Goal: Task Accomplishment & Management: Manage account settings

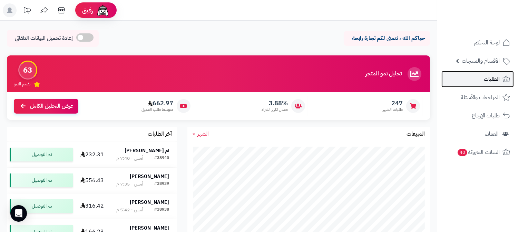
click at [477, 76] on link "الطلبات" at bounding box center [477, 79] width 72 height 17
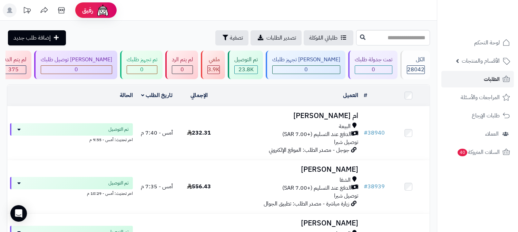
click at [493, 80] on span "الطلبات" at bounding box center [491, 79] width 16 height 10
click at [483, 76] on link "الطلبات" at bounding box center [477, 79] width 72 height 17
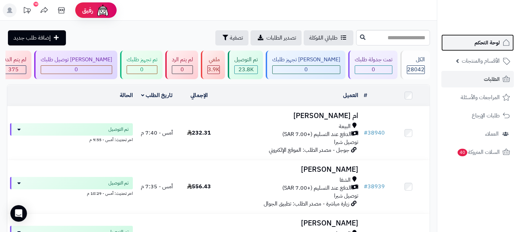
click at [479, 43] on span "لوحة التحكم" at bounding box center [486, 43] width 25 height 10
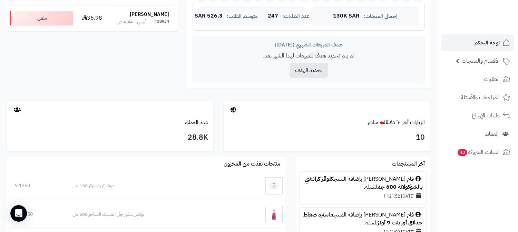
scroll to position [268, 0]
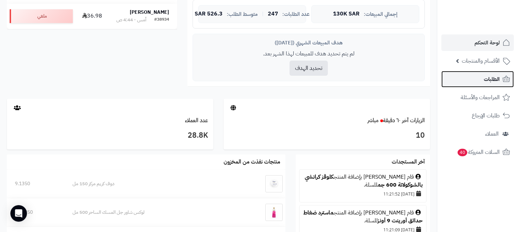
click at [480, 78] on link "الطلبات" at bounding box center [477, 79] width 72 height 17
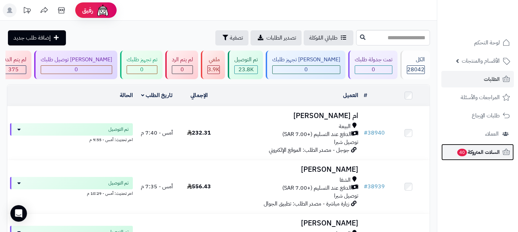
click at [494, 152] on span "السلات المتروكة 40" at bounding box center [477, 153] width 43 height 10
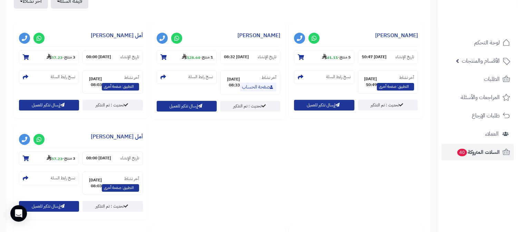
scroll to position [230, 0]
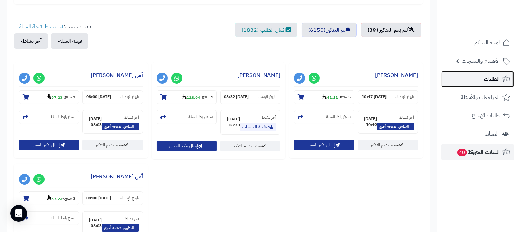
click at [486, 77] on span "الطلبات" at bounding box center [491, 79] width 16 height 10
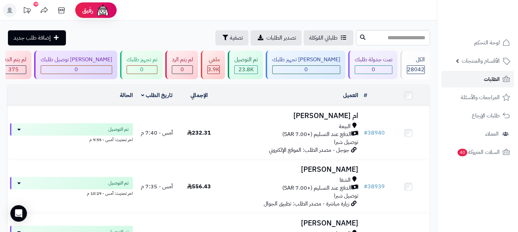
click at [468, 77] on link "الطلبات" at bounding box center [477, 79] width 72 height 17
click at [494, 73] on link "الطلبات" at bounding box center [477, 79] width 72 height 17
paste input "*****"
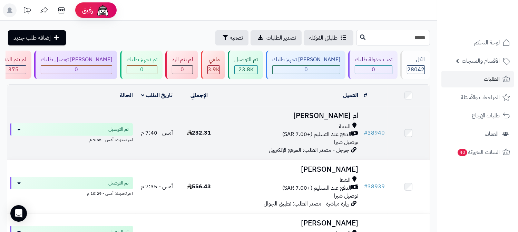
type input "*****"
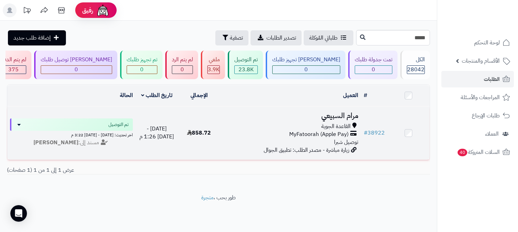
click at [342, 114] on h3 "مرام السبيعي" at bounding box center [290, 116] width 135 height 8
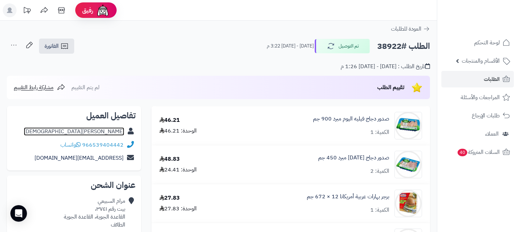
click at [106, 132] on link "مرام السبيعي" at bounding box center [74, 132] width 100 height 8
click at [478, 80] on link "الطلبات" at bounding box center [477, 79] width 72 height 17
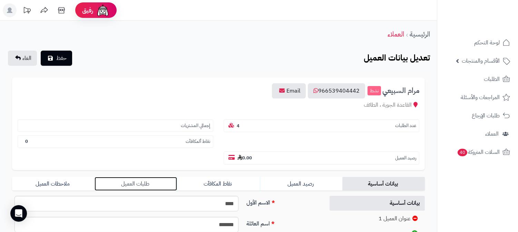
click at [134, 177] on link "طلبات العميل" at bounding box center [135, 184] width 82 height 14
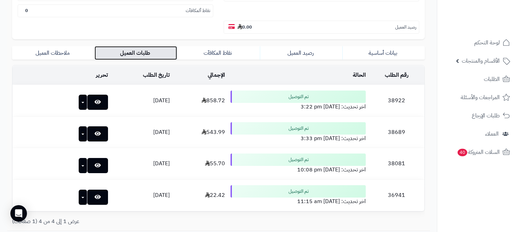
scroll to position [153, 0]
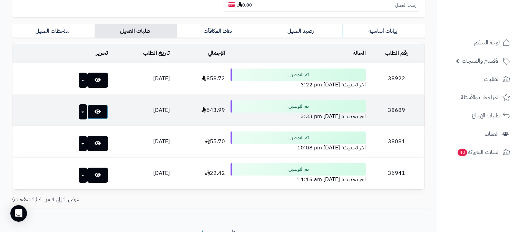
click at [87, 104] on link at bounding box center [97, 111] width 21 height 15
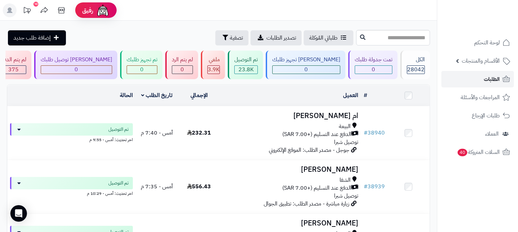
click at [488, 78] on span "الطلبات" at bounding box center [491, 79] width 16 height 10
click at [492, 78] on span "الطلبات" at bounding box center [491, 79] width 16 height 10
click at [488, 81] on span "الطلبات" at bounding box center [491, 79] width 16 height 10
click at [475, 77] on link "الطلبات" at bounding box center [477, 79] width 72 height 17
click at [487, 79] on span "الطلبات" at bounding box center [491, 79] width 16 height 10
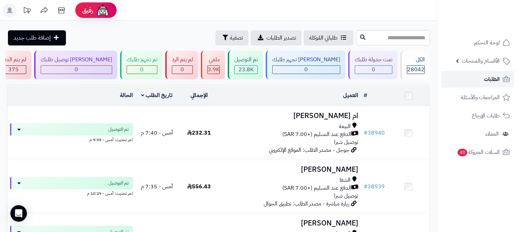
click at [473, 80] on link "الطلبات" at bounding box center [477, 79] width 72 height 17
click at [489, 74] on link "الطلبات" at bounding box center [477, 79] width 72 height 17
click at [477, 79] on link "الطلبات" at bounding box center [477, 79] width 72 height 17
